Goal: Task Accomplishment & Management: Use online tool/utility

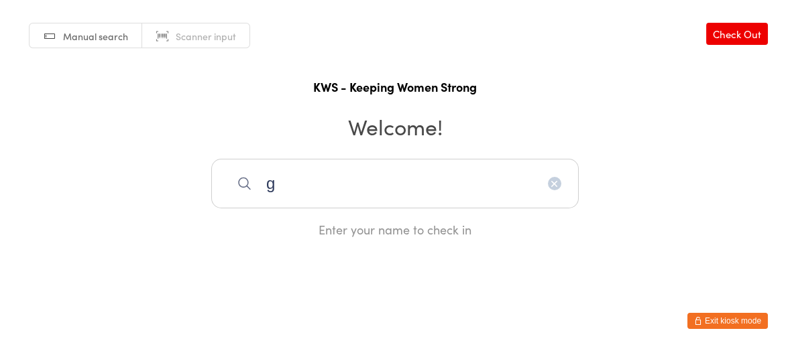
type input "g"
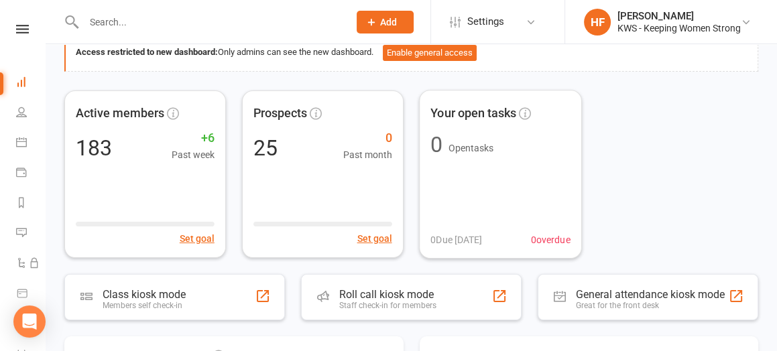
scroll to position [168, 0]
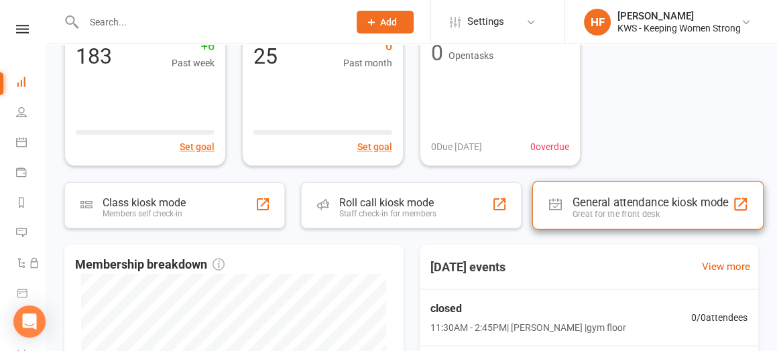
click at [594, 205] on div "General attendance kiosk mode" at bounding box center [651, 202] width 156 height 13
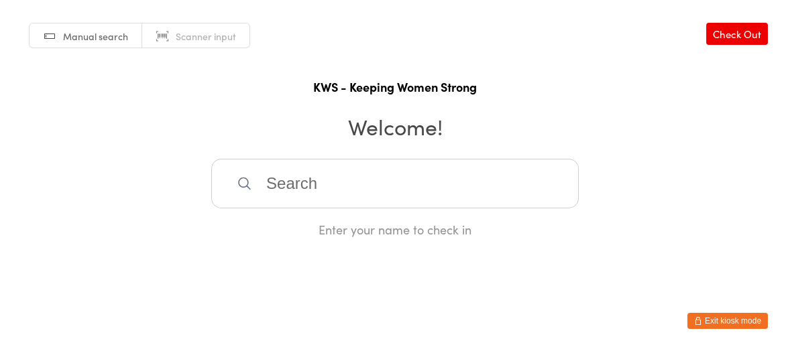
click at [258, 186] on input "search" at bounding box center [394, 184] width 367 height 50
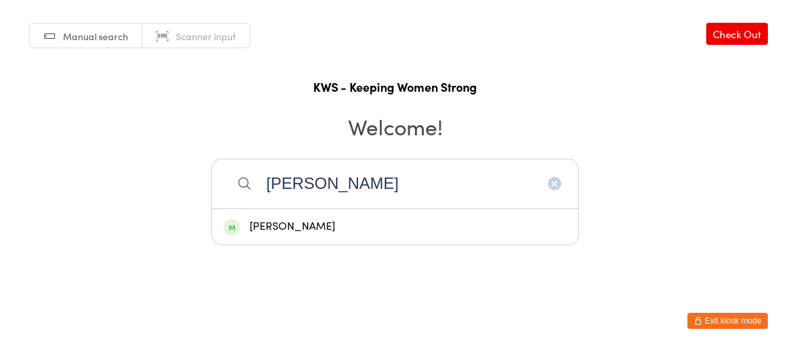
type input "gail"
click at [270, 217] on div "Gail Senini" at bounding box center [395, 227] width 366 height 36
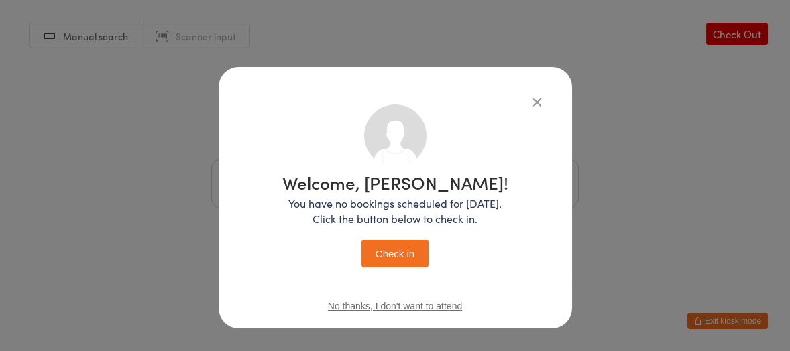
click at [389, 249] on button "Check in" at bounding box center [394, 253] width 67 height 27
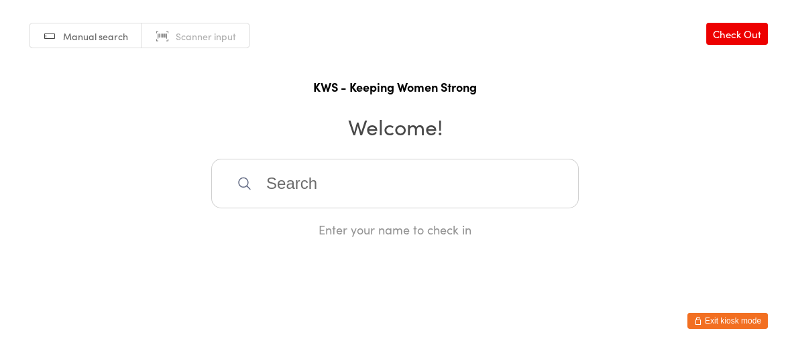
click at [367, 183] on input "search" at bounding box center [394, 184] width 367 height 50
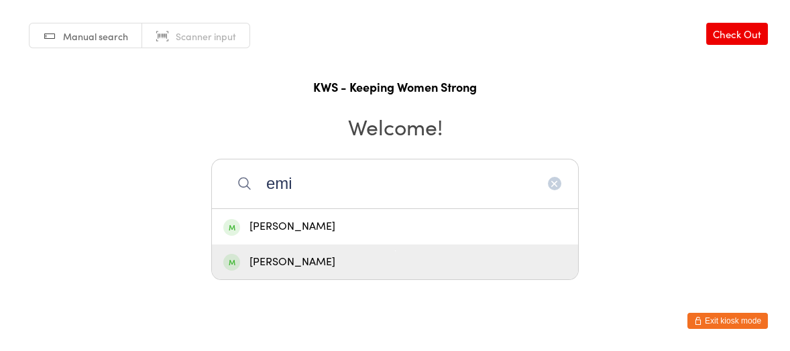
type input "emi"
click at [270, 272] on div "Emily Kossen" at bounding box center [394, 262] width 343 height 18
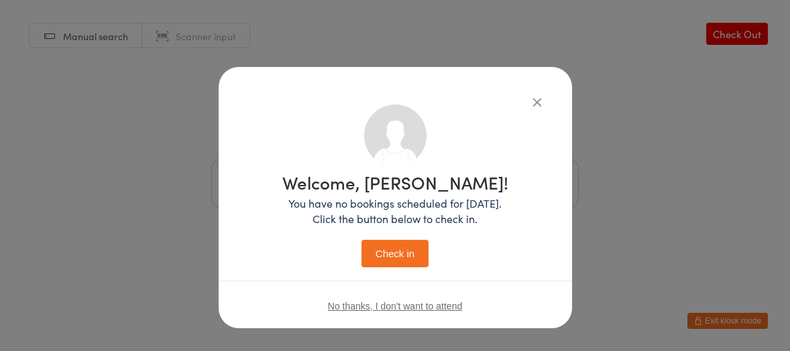
click at [388, 249] on button "Check in" at bounding box center [394, 253] width 67 height 27
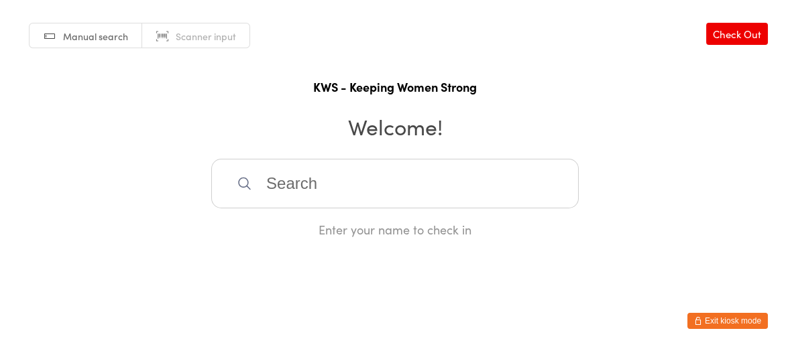
click at [287, 180] on input "search" at bounding box center [394, 184] width 367 height 50
click at [270, 185] on input "h" at bounding box center [394, 184] width 367 height 50
type input "joanneh"
click at [270, 224] on div "Joanne Coghill" at bounding box center [394, 227] width 343 height 18
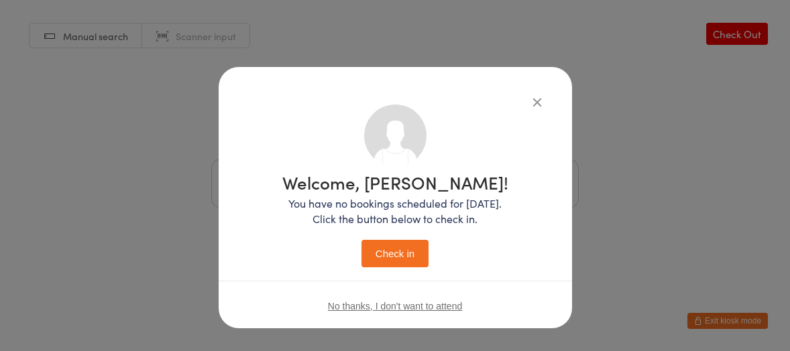
click at [393, 252] on button "Check in" at bounding box center [394, 253] width 67 height 27
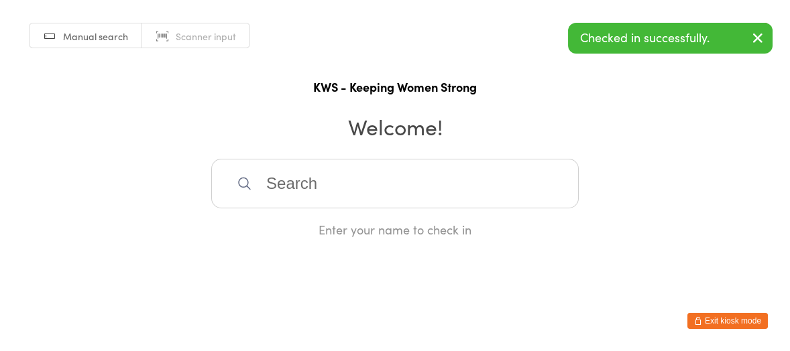
click at [305, 185] on input "search" at bounding box center [394, 184] width 367 height 50
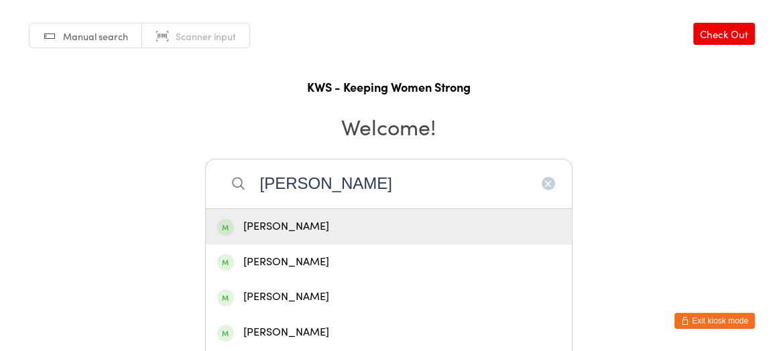
type input "mary"
click at [273, 225] on div "Mary Goh" at bounding box center [388, 227] width 343 height 18
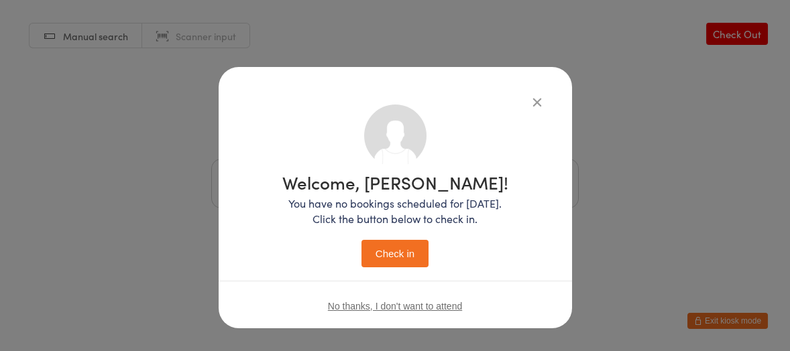
click at [375, 247] on button "Check in" at bounding box center [394, 253] width 67 height 27
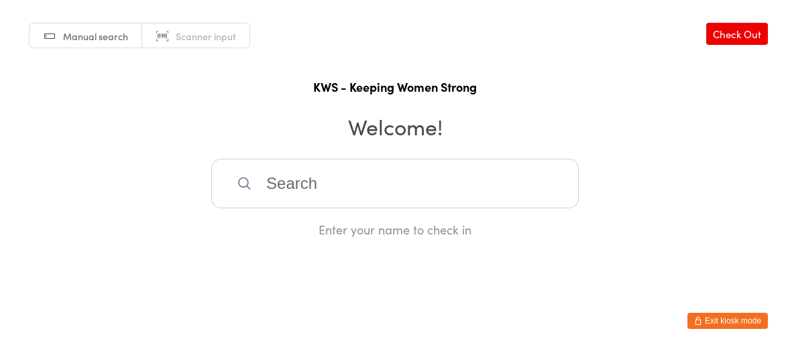
click at [313, 189] on input "search" at bounding box center [394, 184] width 367 height 50
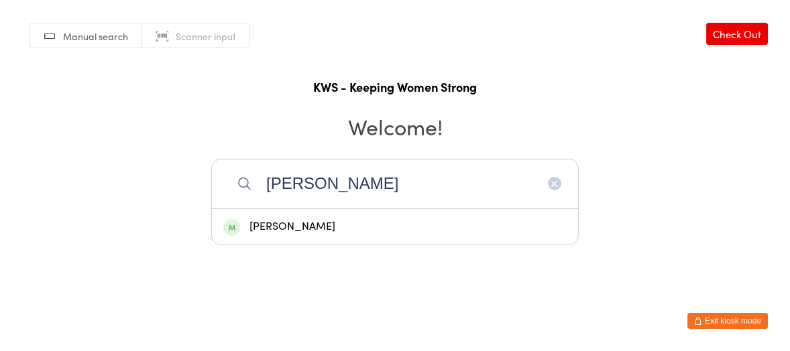
type input "Yen"
click at [272, 228] on div "Yen Phua" at bounding box center [394, 227] width 343 height 18
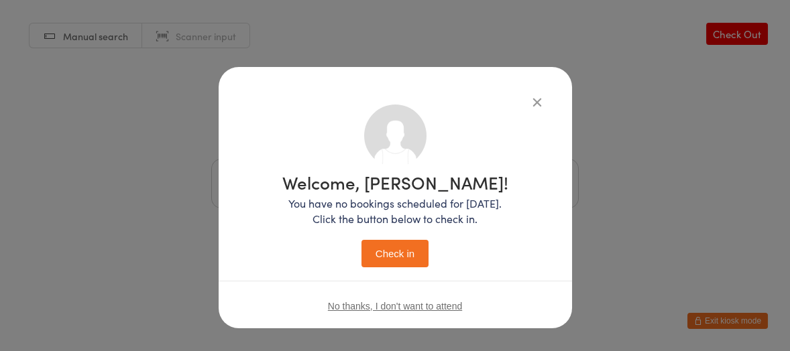
click at [367, 251] on button "Check in" at bounding box center [394, 253] width 67 height 27
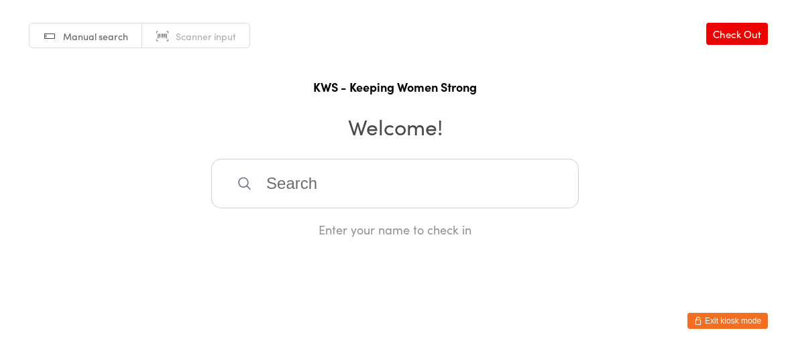
click at [361, 251] on html "You have now entered Kiosk Mode. Members will be able to check themselves in us…" at bounding box center [395, 175] width 790 height 351
click at [365, 188] on input "search" at bounding box center [394, 184] width 367 height 50
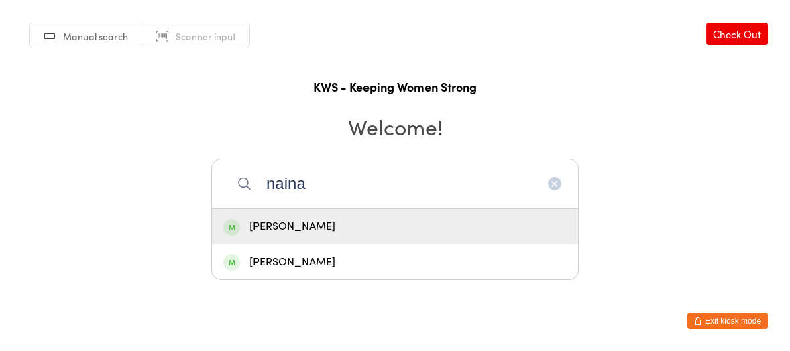
type input "naina"
click at [341, 223] on div "Naina Kaitharath" at bounding box center [394, 227] width 343 height 18
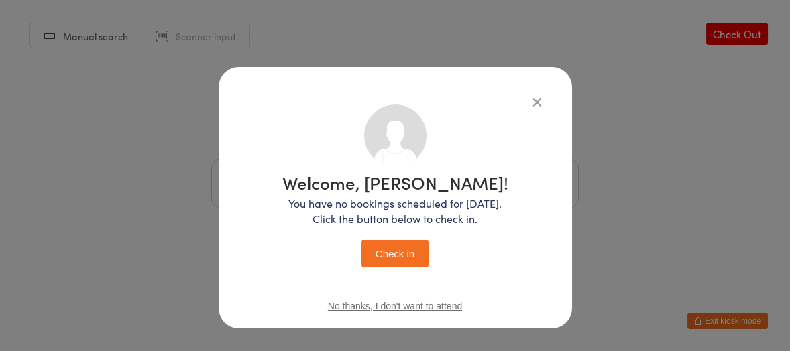
click at [402, 252] on button "Check in" at bounding box center [394, 253] width 67 height 27
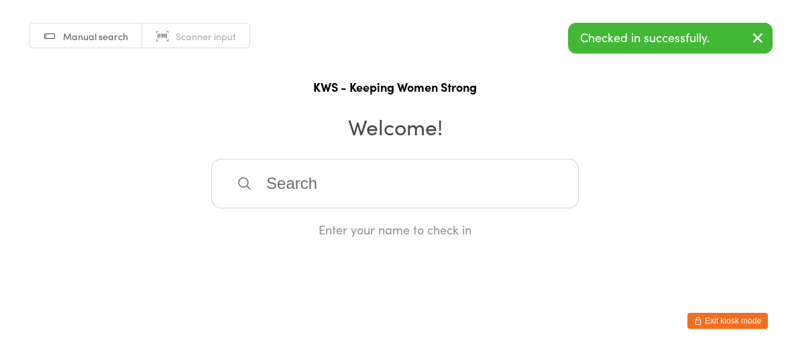
click at [376, 203] on input "search" at bounding box center [394, 184] width 367 height 50
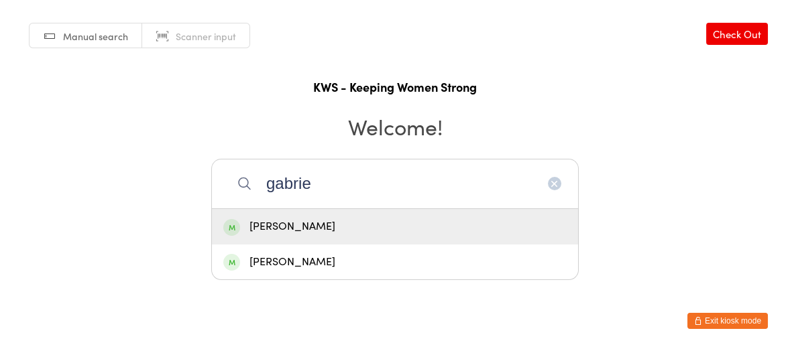
type input "gabrie"
click at [384, 217] on div "Gabrielle Martin" at bounding box center [395, 227] width 366 height 36
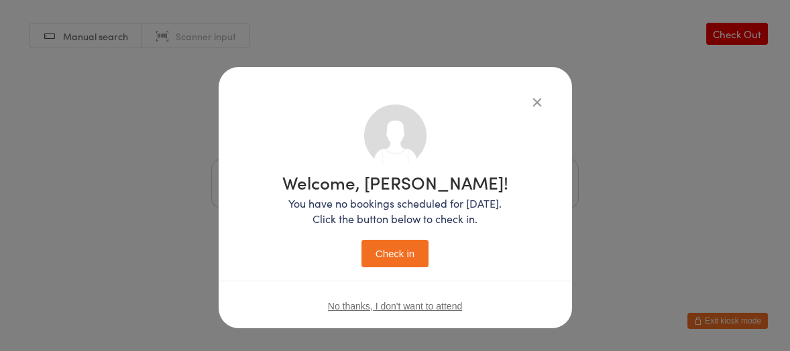
click at [396, 245] on button "Check in" at bounding box center [394, 253] width 67 height 27
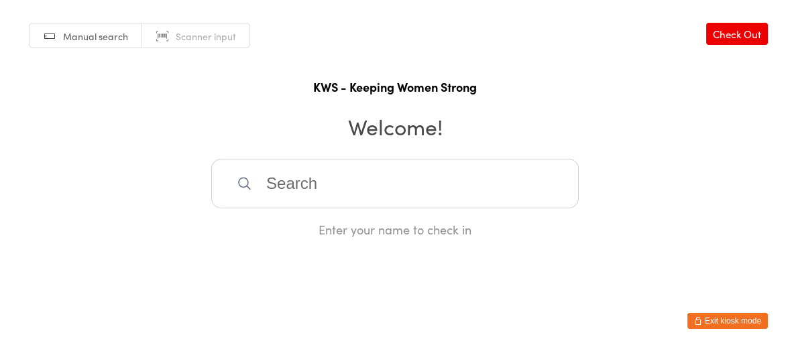
click at [390, 182] on input "search" at bounding box center [394, 184] width 367 height 50
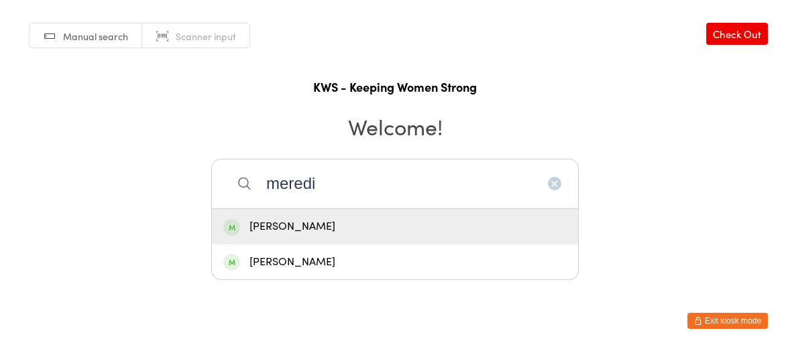
type input "meredi"
click at [333, 231] on div "Meredith Northover" at bounding box center [394, 227] width 343 height 18
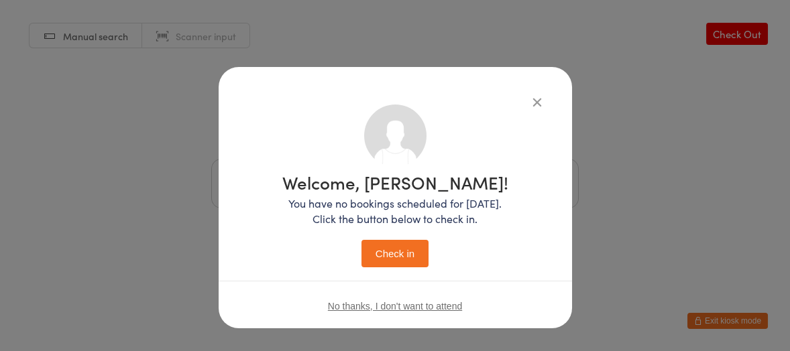
click at [396, 257] on button "Check in" at bounding box center [394, 253] width 67 height 27
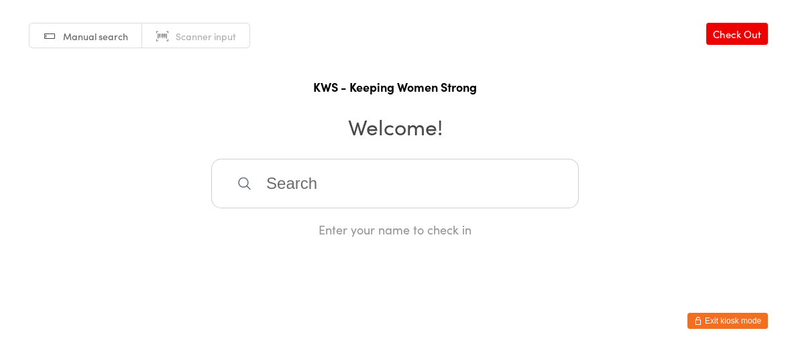
click at [275, 188] on input "search" at bounding box center [394, 184] width 367 height 50
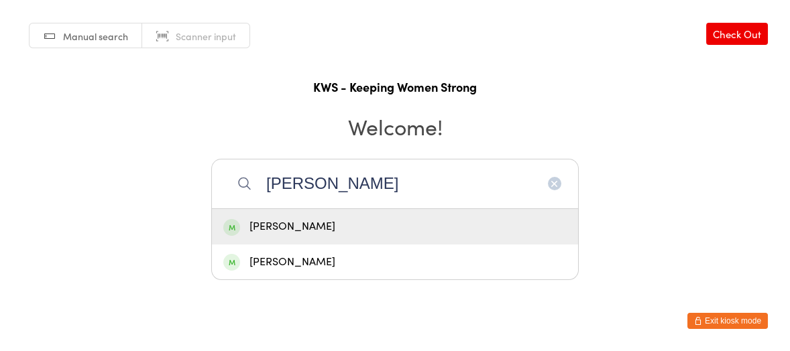
type input "tara"
click at [294, 220] on div "Taramati Daya" at bounding box center [394, 227] width 343 height 18
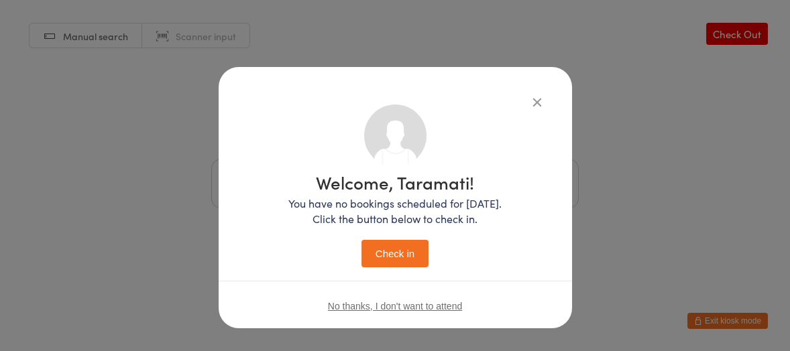
click at [370, 255] on button "Check in" at bounding box center [394, 253] width 67 height 27
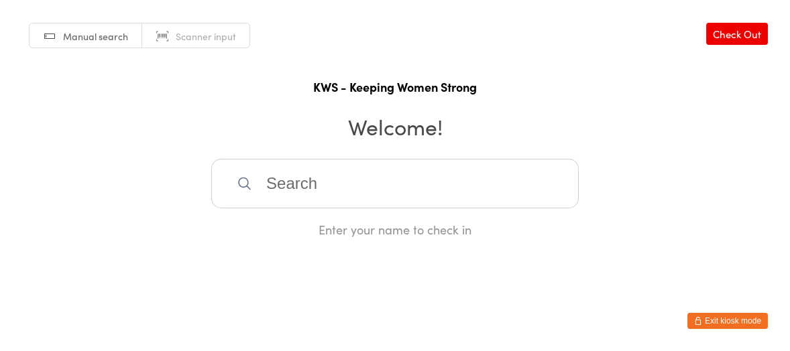
click at [259, 194] on input "search" at bounding box center [394, 184] width 367 height 50
type input "val"
click at [266, 235] on div "Valerie Butler" at bounding box center [394, 227] width 343 height 18
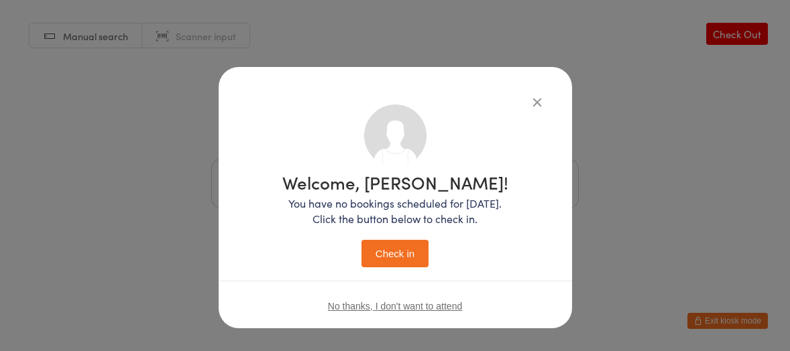
click at [363, 249] on button "Check in" at bounding box center [394, 253] width 67 height 27
